Goal: Check status: Check status

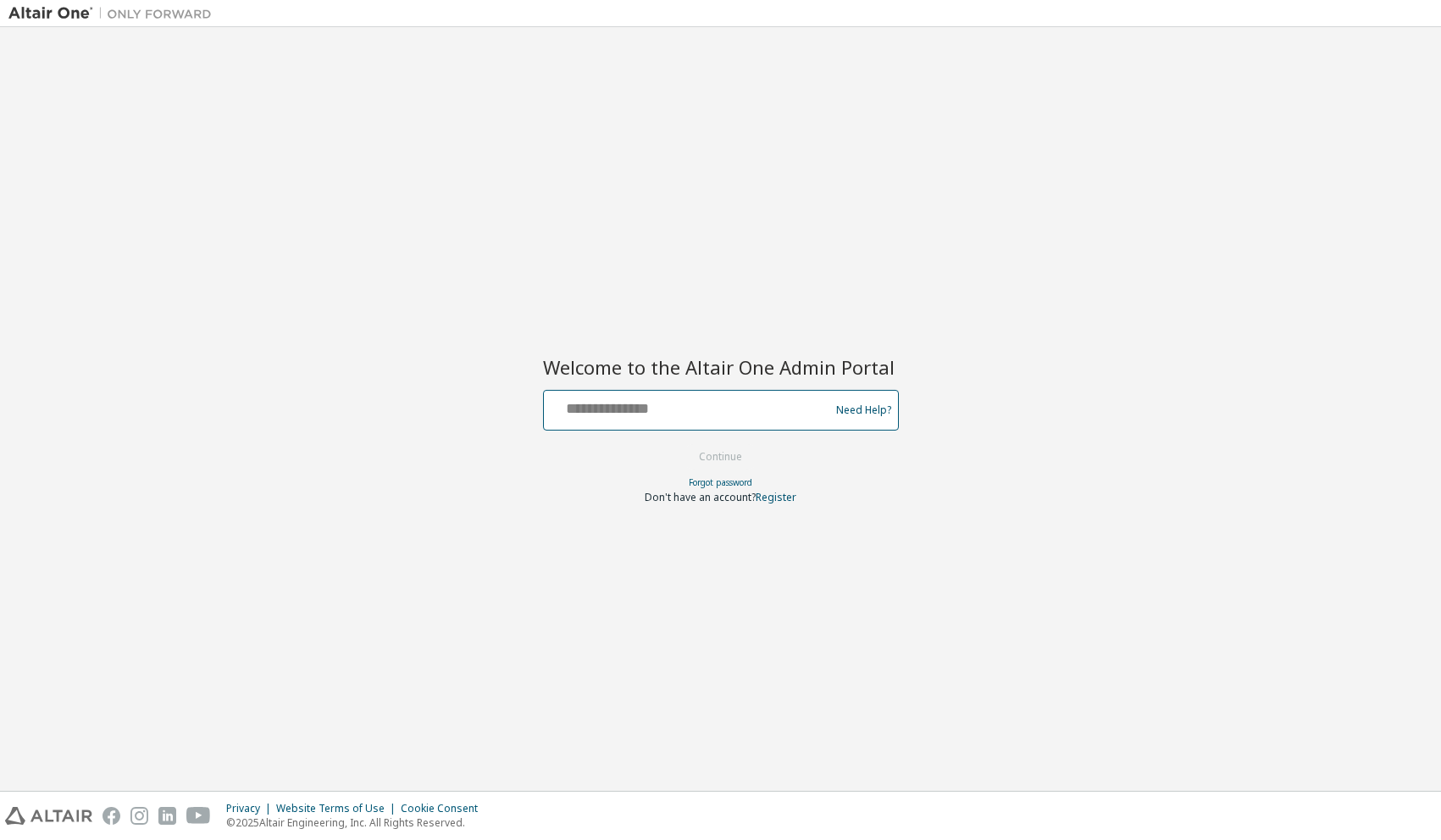
click at [616, 418] on input "text" at bounding box center [690, 406] width 277 height 24
type input "**********"
click at [716, 450] on button "Continue" at bounding box center [720, 457] width 79 height 25
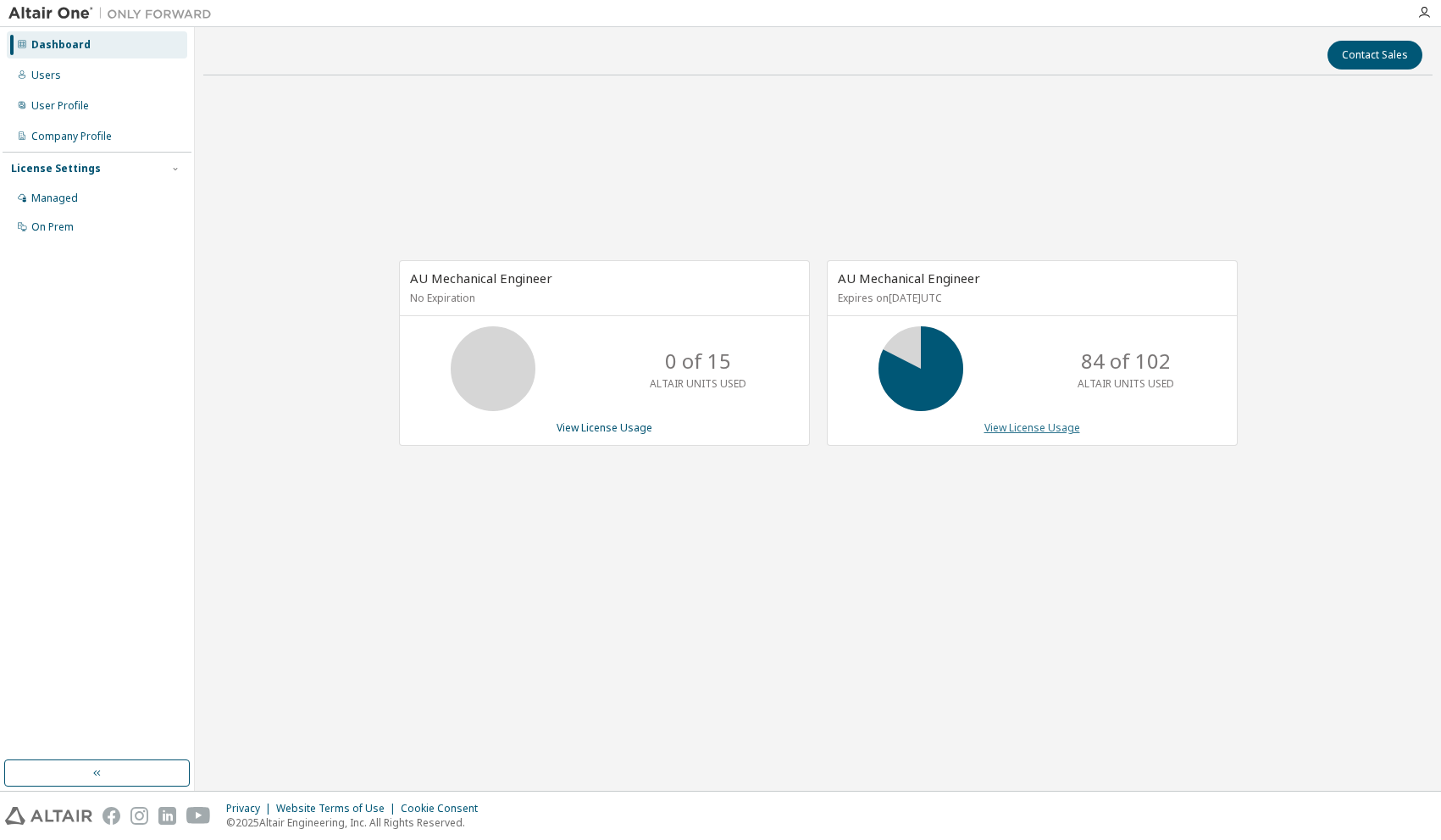
click at [1057, 430] on link "View License Usage" at bounding box center [1032, 427] width 96 height 15
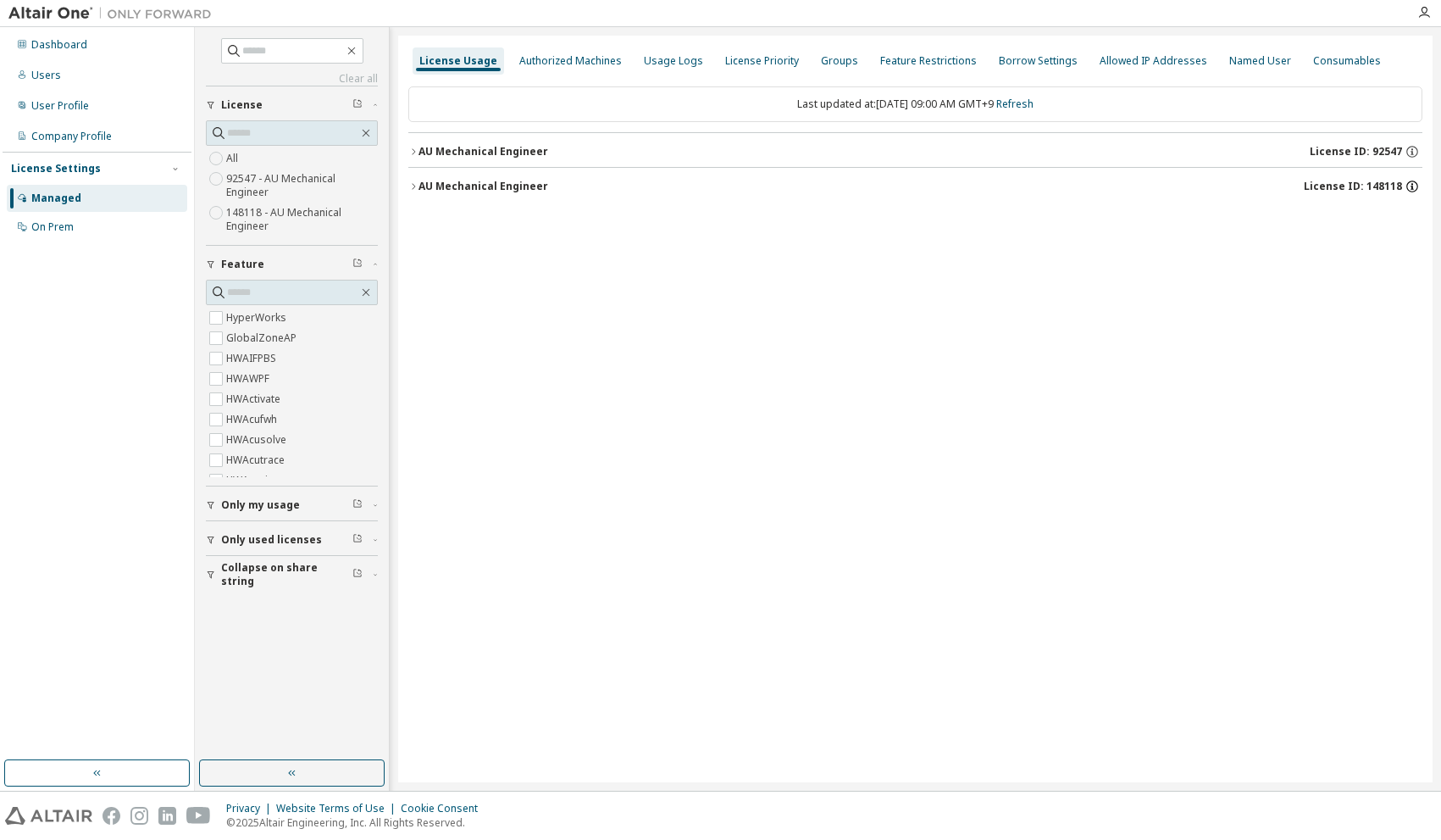
click at [1408, 185] on icon "button" at bounding box center [1413, 186] width 16 height 16
click at [1420, 146] on icon "button" at bounding box center [1413, 152] width 16 height 16
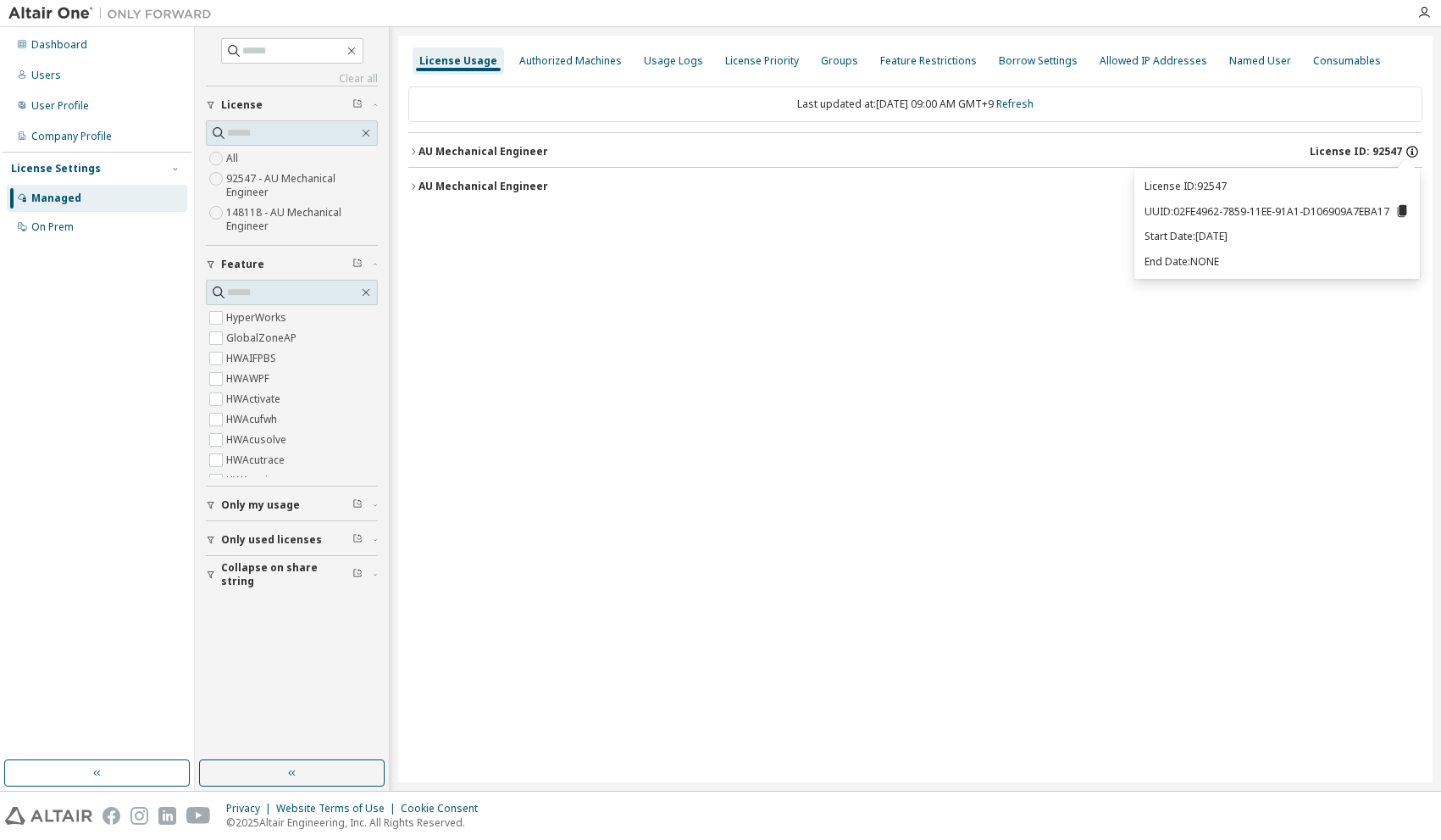
click at [1420, 146] on icon "button" at bounding box center [1413, 152] width 16 height 16
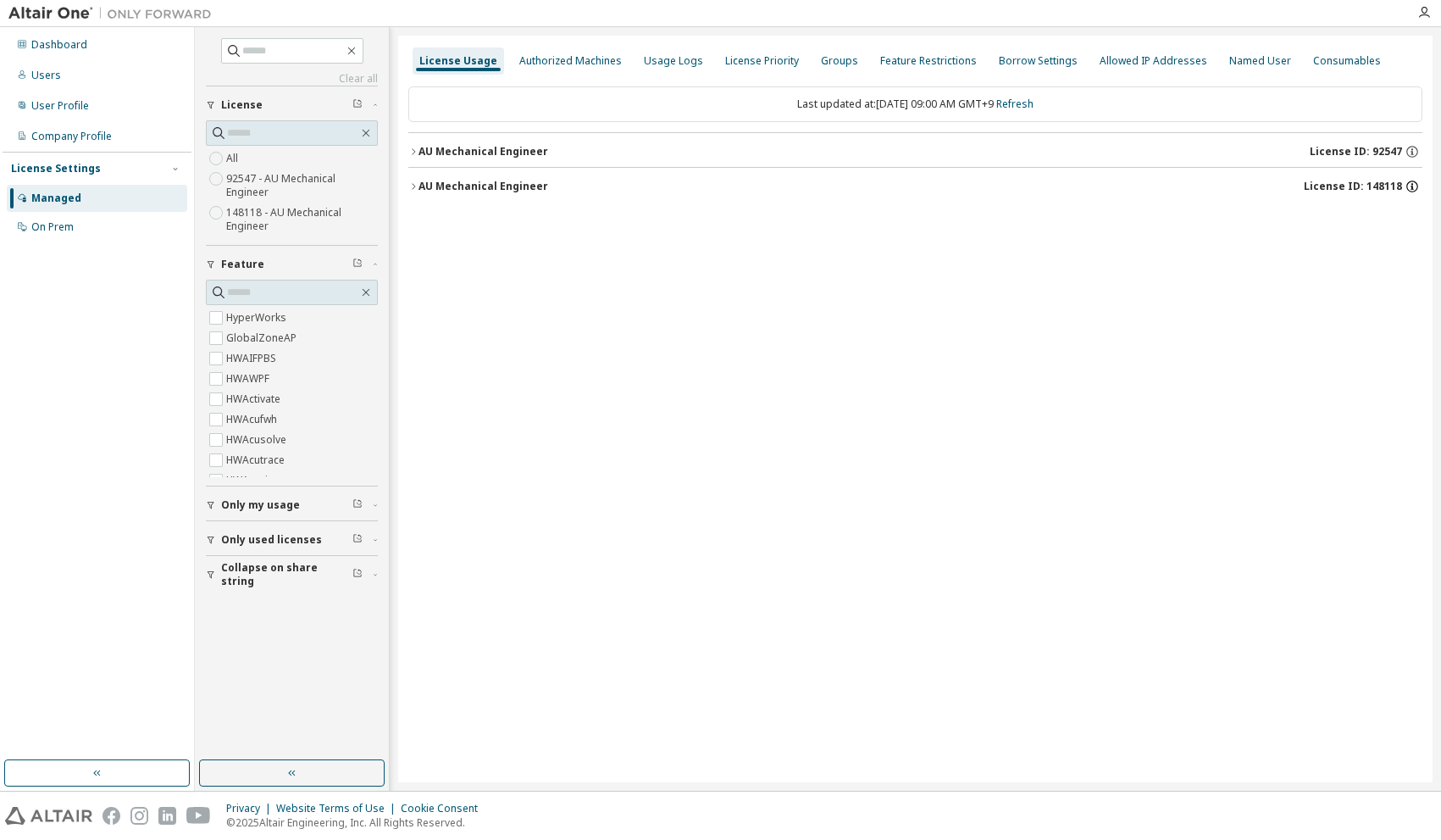
click at [1415, 185] on icon "button" at bounding box center [1413, 186] width 16 height 16
